Goal: Communication & Community: Ask a question

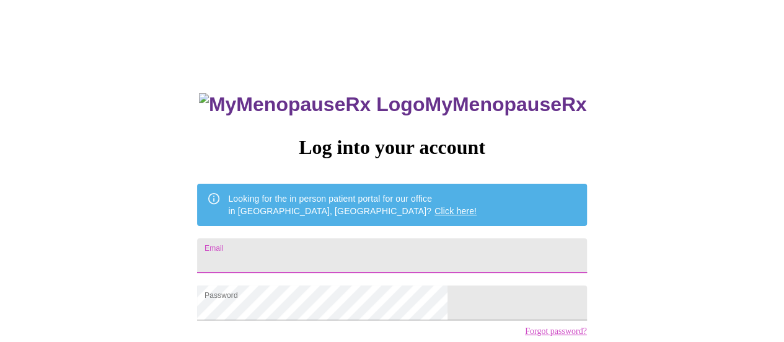
click at [290, 247] on input "Email" at bounding box center [391, 255] width 389 height 35
type input "malba2768@gmail.com"
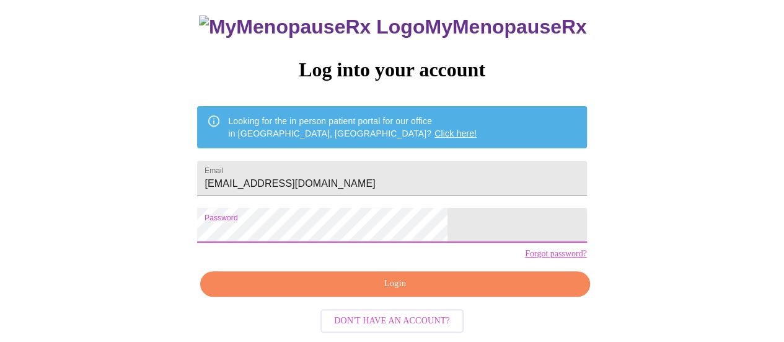
scroll to position [95, 0]
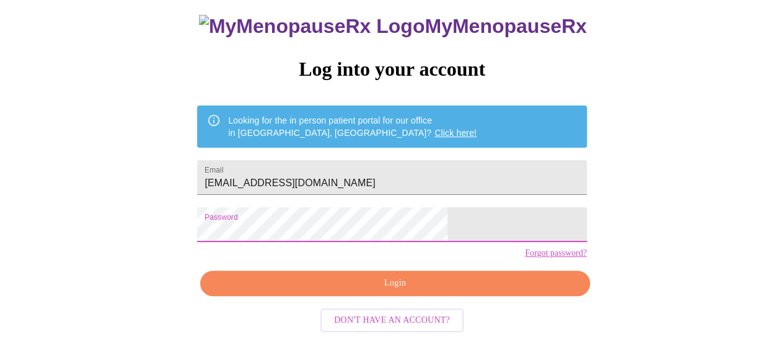
click at [379, 290] on span "Login" at bounding box center [394, 282] width 361 height 15
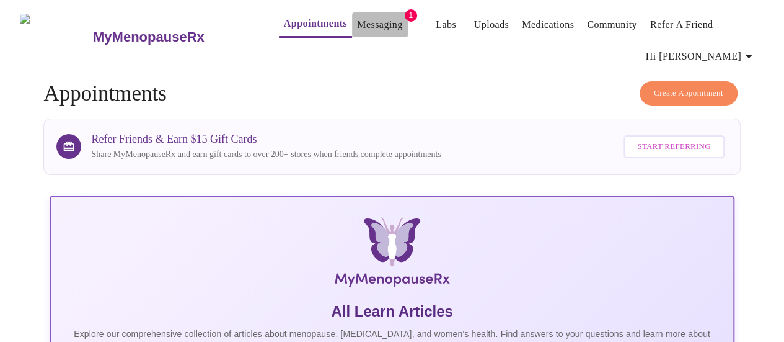
click at [357, 19] on link "Messaging" at bounding box center [379, 24] width 45 height 17
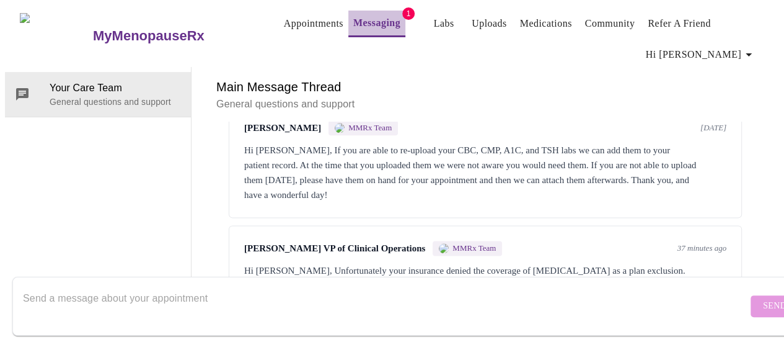
click at [353, 15] on link "Messaging" at bounding box center [376, 22] width 47 height 17
click at [399, 286] on textarea "Send a message about your appointment" at bounding box center [385, 306] width 725 height 40
